Goal: Navigation & Orientation: Find specific page/section

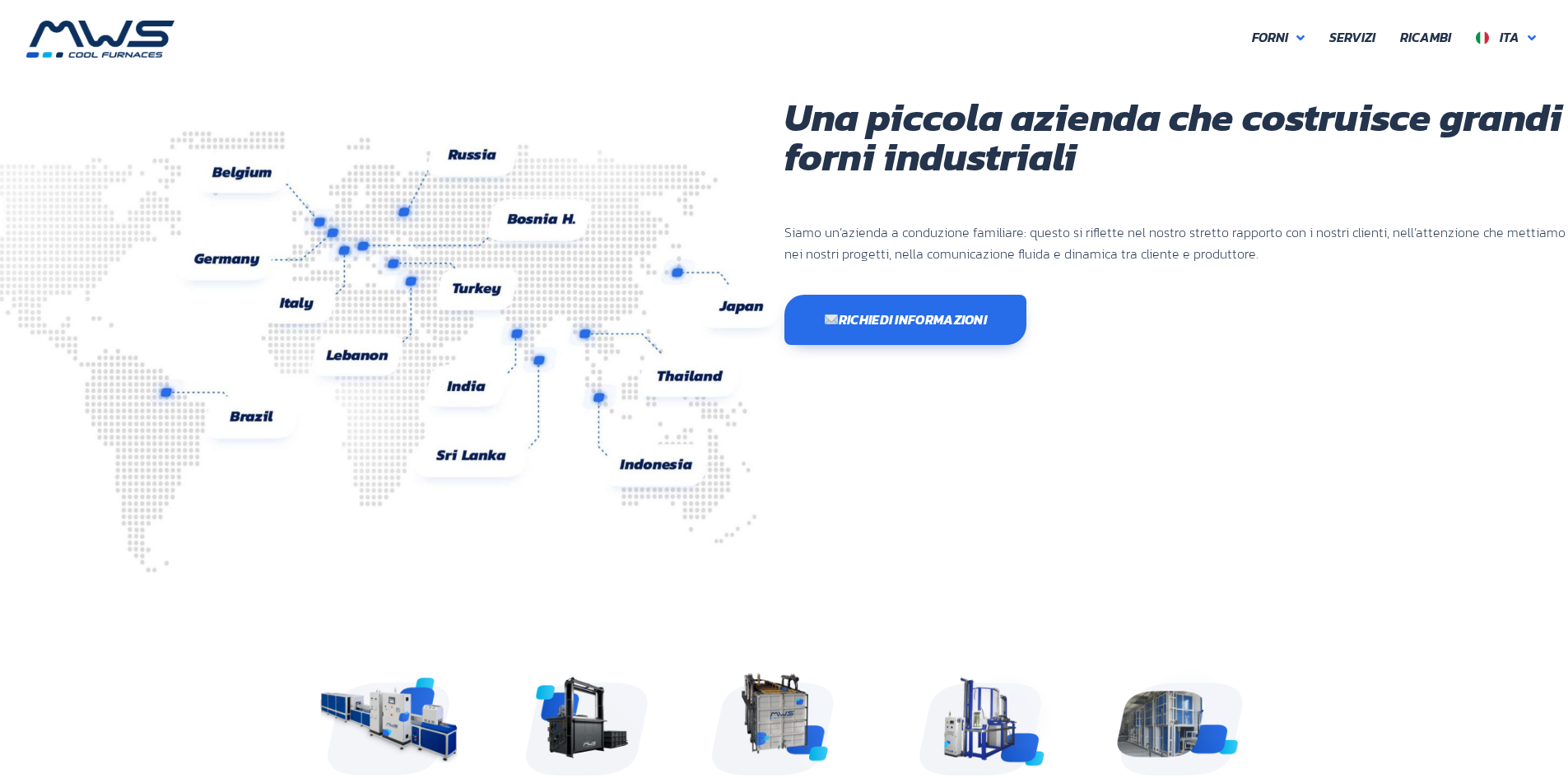
scroll to position [438, 987]
click at [1356, 44] on span "Servizi" at bounding box center [1351, 38] width 46 height 22
click at [442, 551] on img at bounding box center [367, 351] width 834 height 442
drag, startPoint x: 682, startPoint y: 384, endPoint x: 704, endPoint y: 379, distance: 22.6
click at [682, 384] on img at bounding box center [367, 351] width 834 height 442
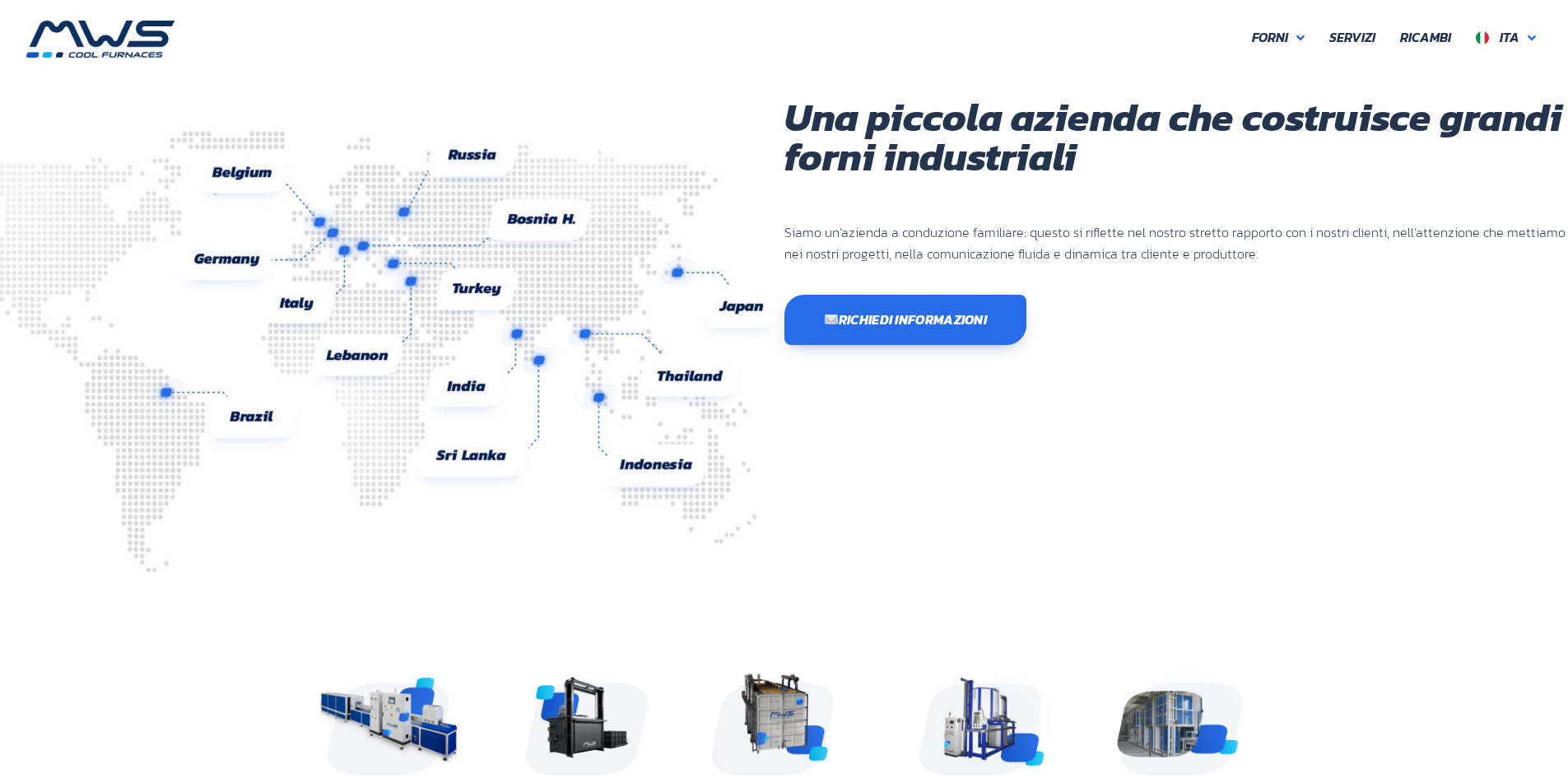
click at [740, 317] on img at bounding box center [367, 351] width 834 height 442
click at [467, 395] on img at bounding box center [367, 351] width 834 height 442
drag, startPoint x: 485, startPoint y: 450, endPoint x: 480, endPoint y: 369, distance: 81.2
click at [485, 452] on img at bounding box center [367, 351] width 834 height 442
click at [408, 284] on img at bounding box center [367, 351] width 834 height 442
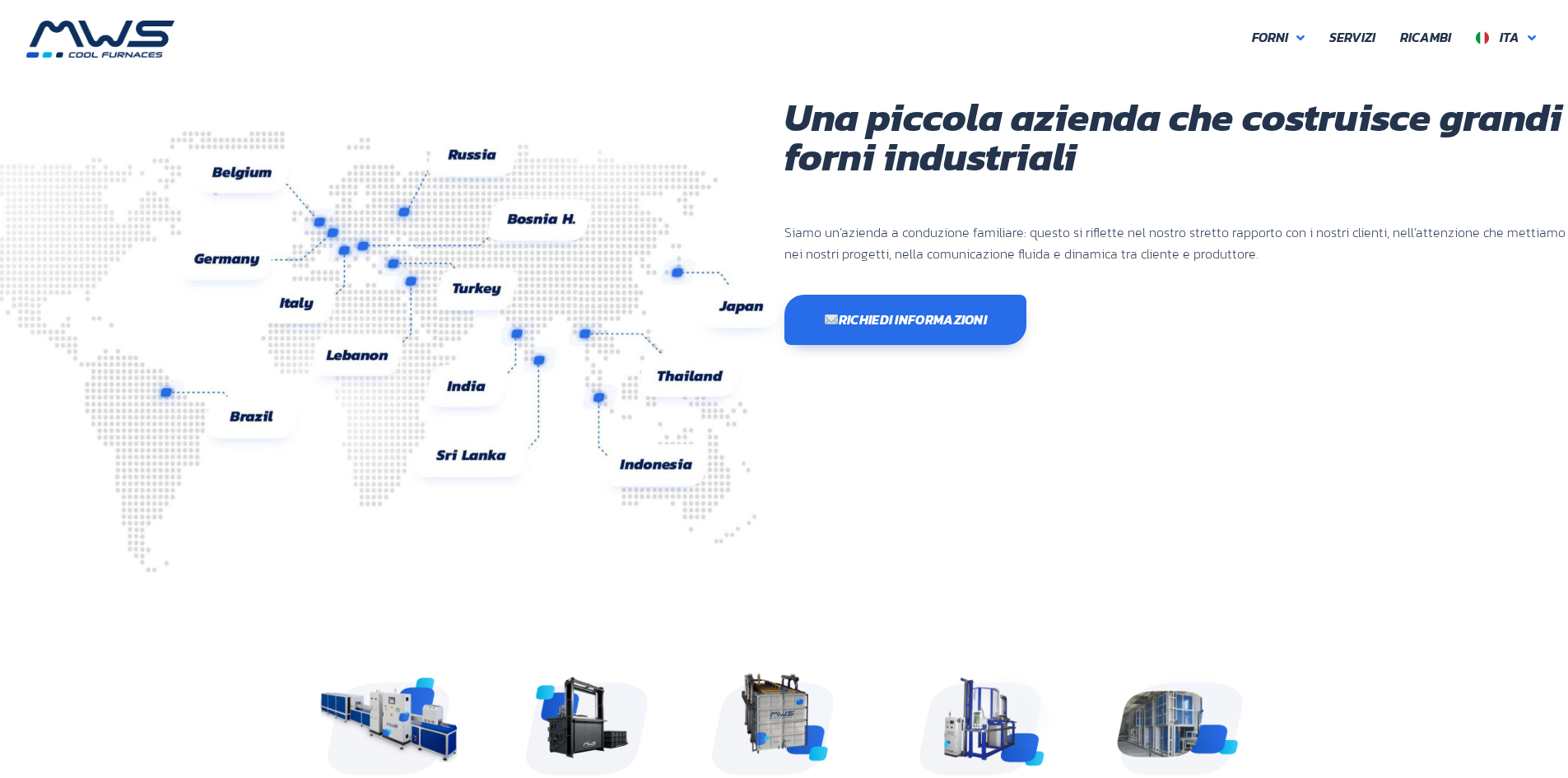
click at [374, 254] on img at bounding box center [367, 351] width 834 height 442
click at [516, 329] on img at bounding box center [367, 351] width 834 height 442
click at [545, 370] on img at bounding box center [367, 351] width 834 height 442
click at [408, 289] on img at bounding box center [367, 351] width 834 height 442
click at [171, 392] on img at bounding box center [367, 351] width 834 height 442
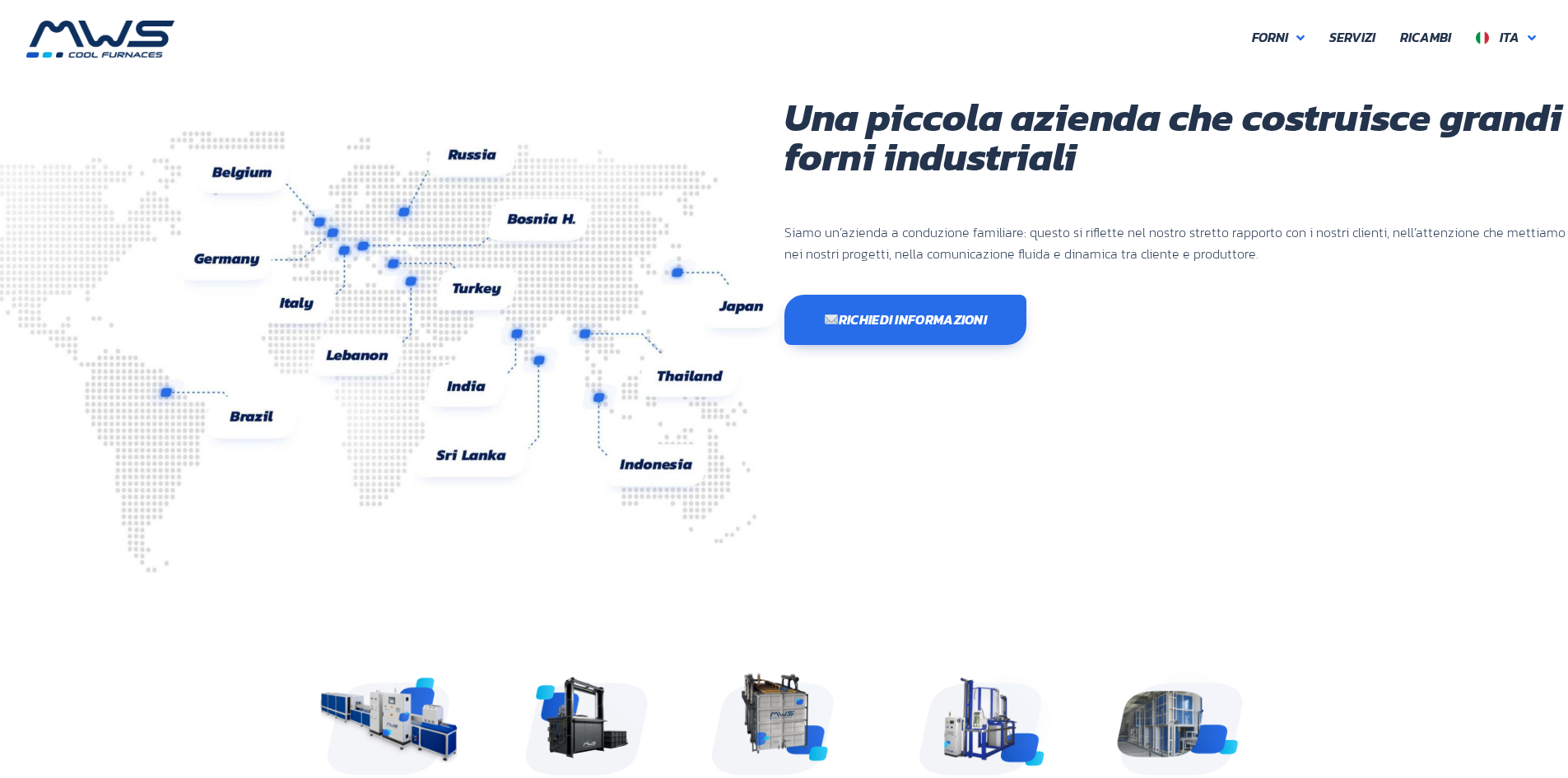
click at [343, 259] on img at bounding box center [367, 351] width 834 height 442
click at [332, 236] on img at bounding box center [367, 351] width 834 height 442
click at [404, 222] on img at bounding box center [367, 351] width 834 height 442
click at [319, 224] on img at bounding box center [367, 351] width 834 height 442
